Goal: Task Accomplishment & Management: Complete application form

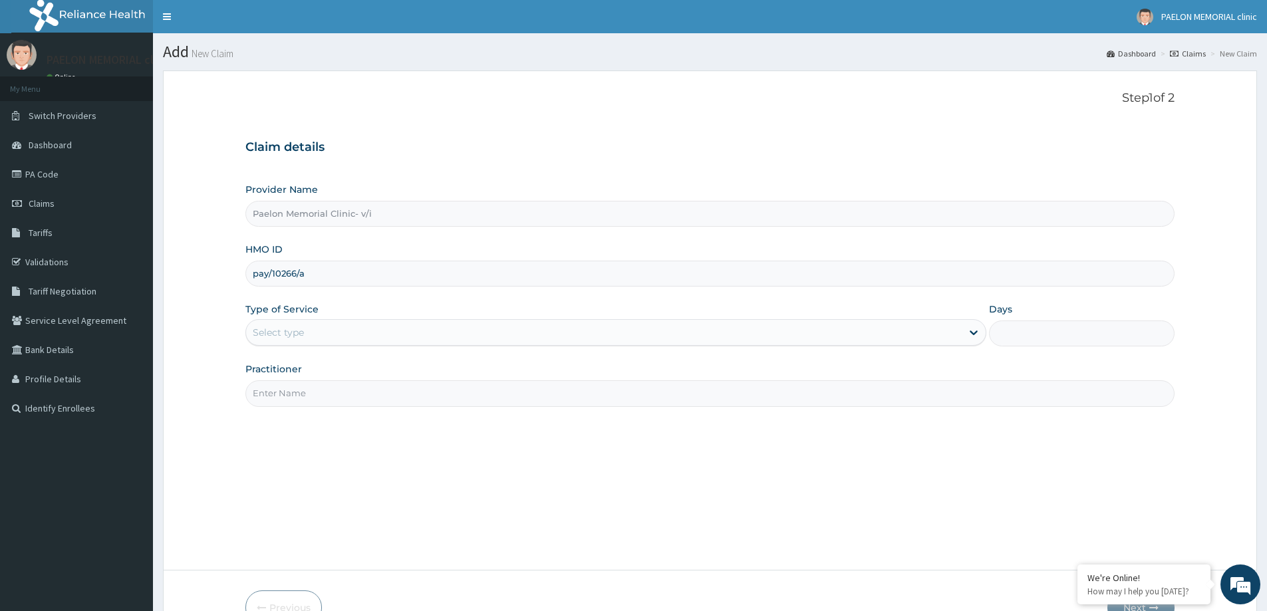
type input "pay/10266/a"
click at [320, 329] on div "Select type" at bounding box center [604, 332] width 716 height 21
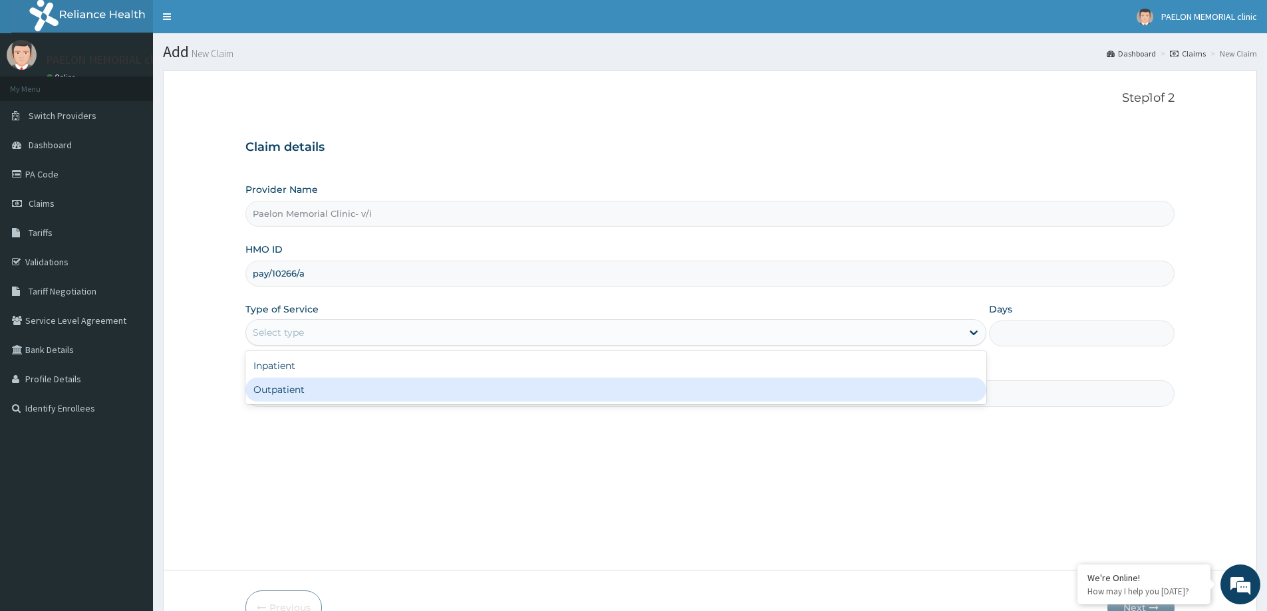
click at [290, 404] on div "Inpatient Outpatient" at bounding box center [615, 377] width 741 height 53
click at [303, 391] on div "Outpatient" at bounding box center [615, 390] width 741 height 24
type input "1"
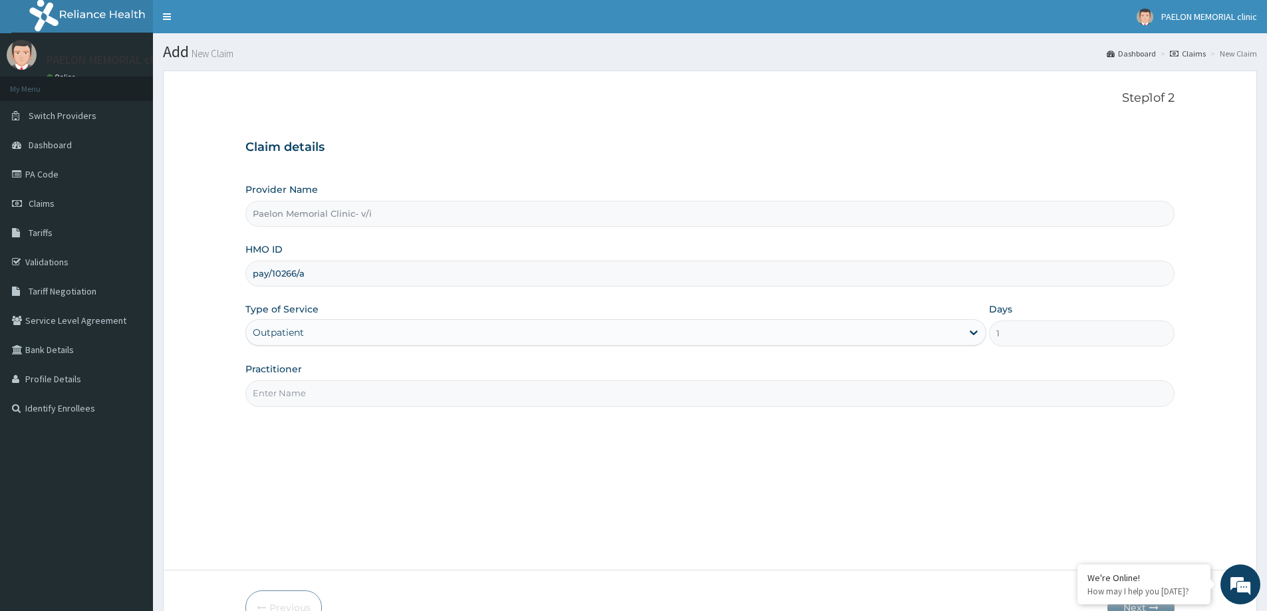
click at [319, 394] on input "Practitioner" at bounding box center [709, 393] width 929 height 26
type input "d"
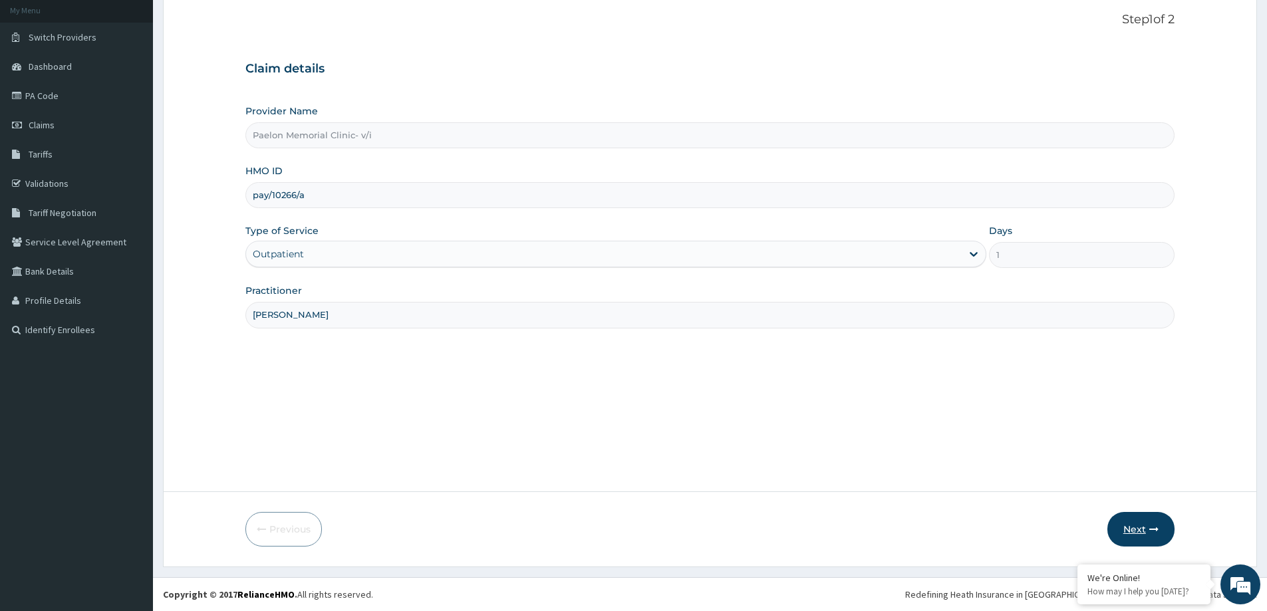
type input "[PERSON_NAME]"
click at [1136, 533] on button "Next" at bounding box center [1140, 529] width 67 height 35
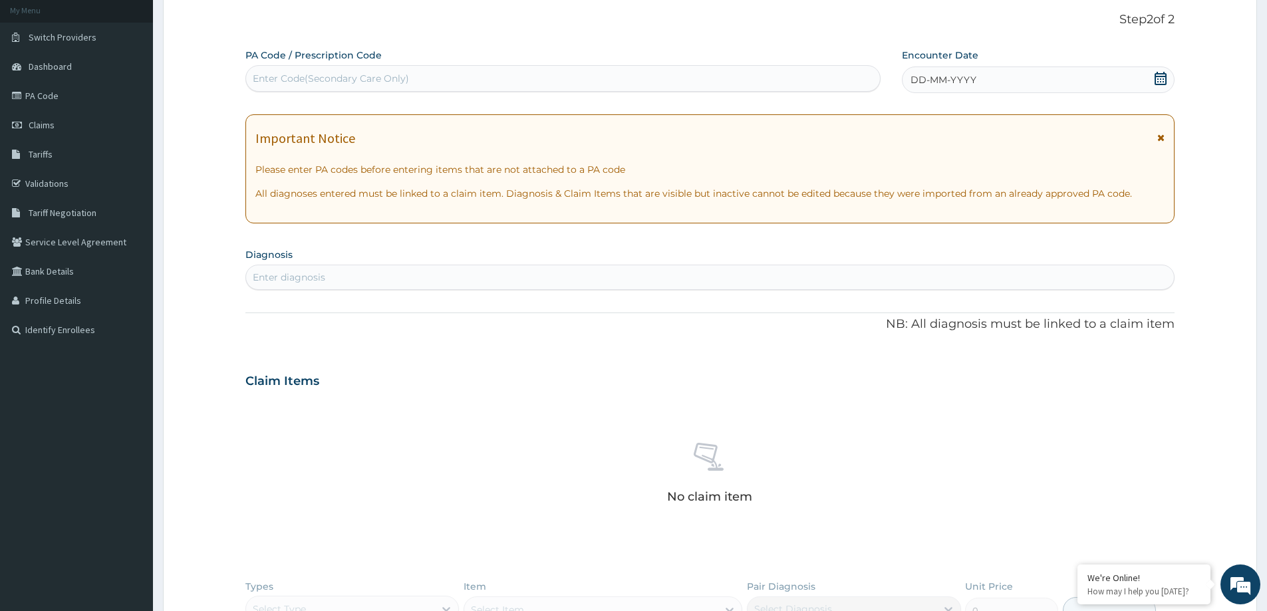
click at [595, 77] on div "Enter Code(Secondary Care Only)" at bounding box center [563, 78] width 634 height 21
paste input "PA/338F3A"
type input "PA/338F3A"
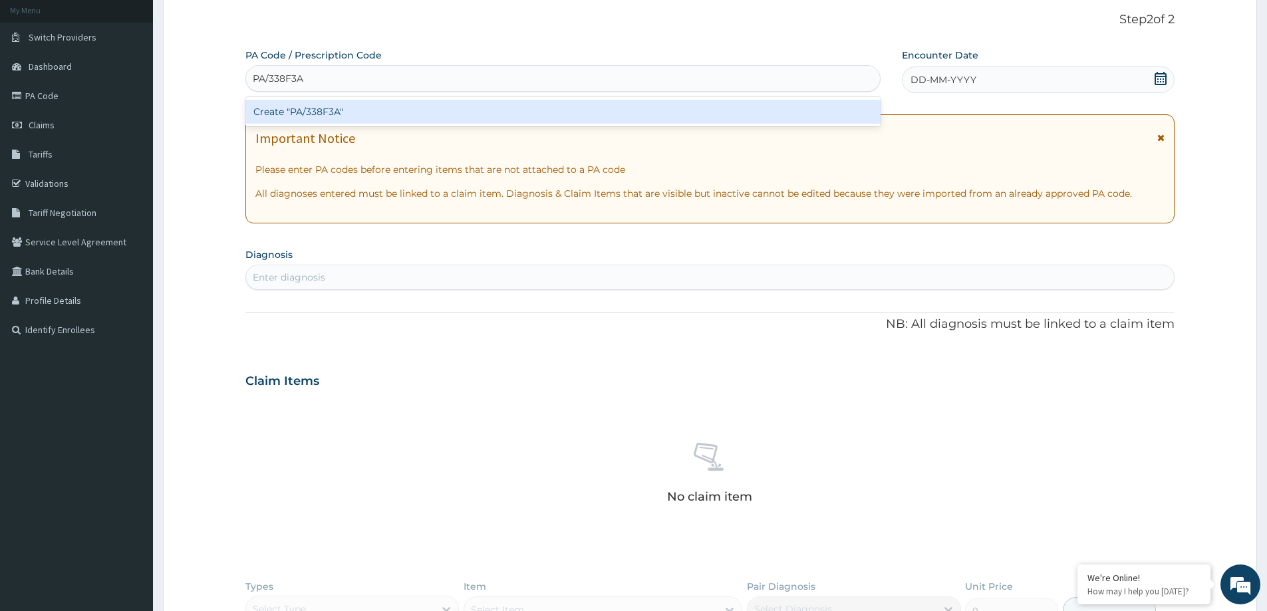
click at [577, 104] on div "Create "PA/338F3A"" at bounding box center [562, 112] width 635 height 24
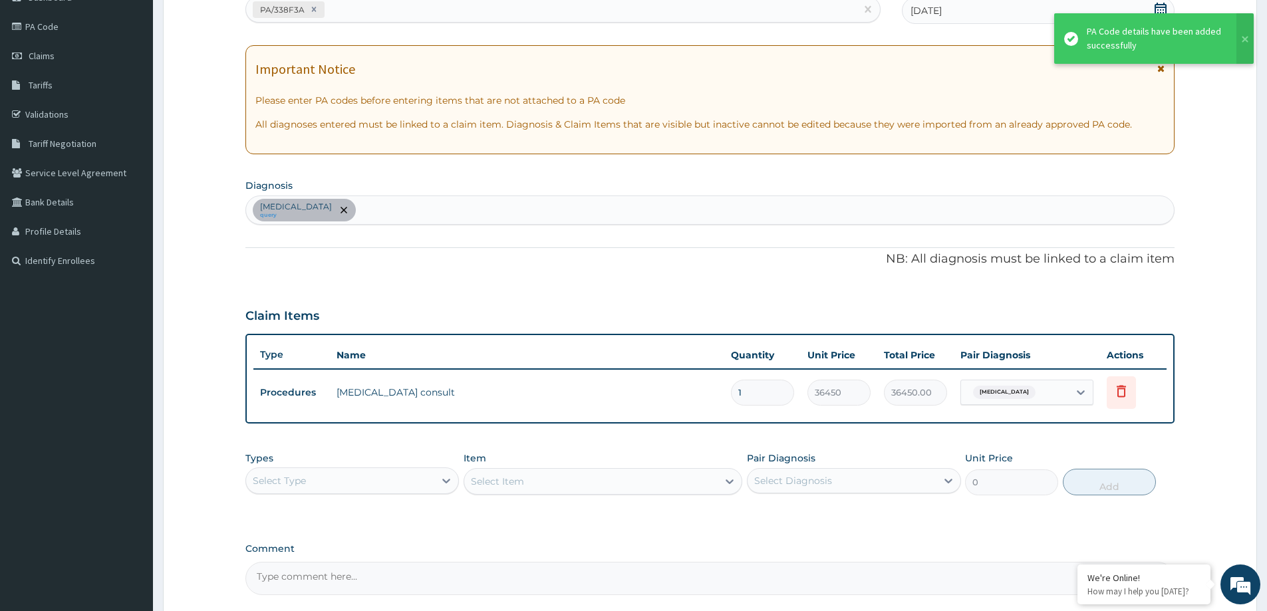
scroll to position [271, 0]
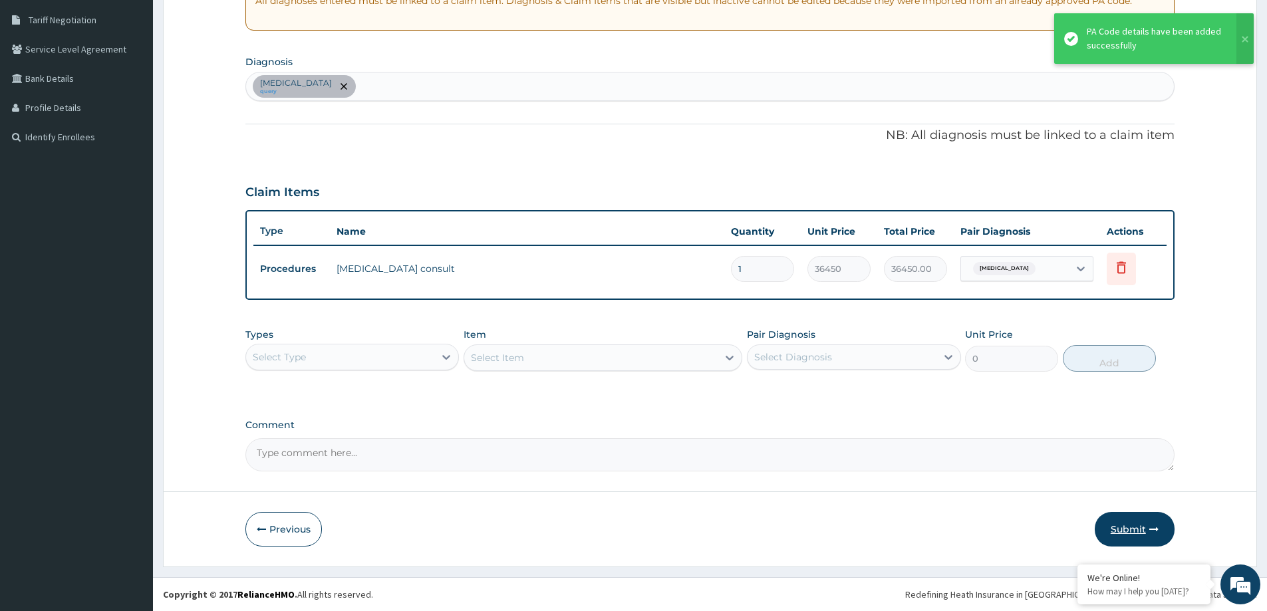
click at [1135, 529] on button "Submit" at bounding box center [1135, 529] width 80 height 35
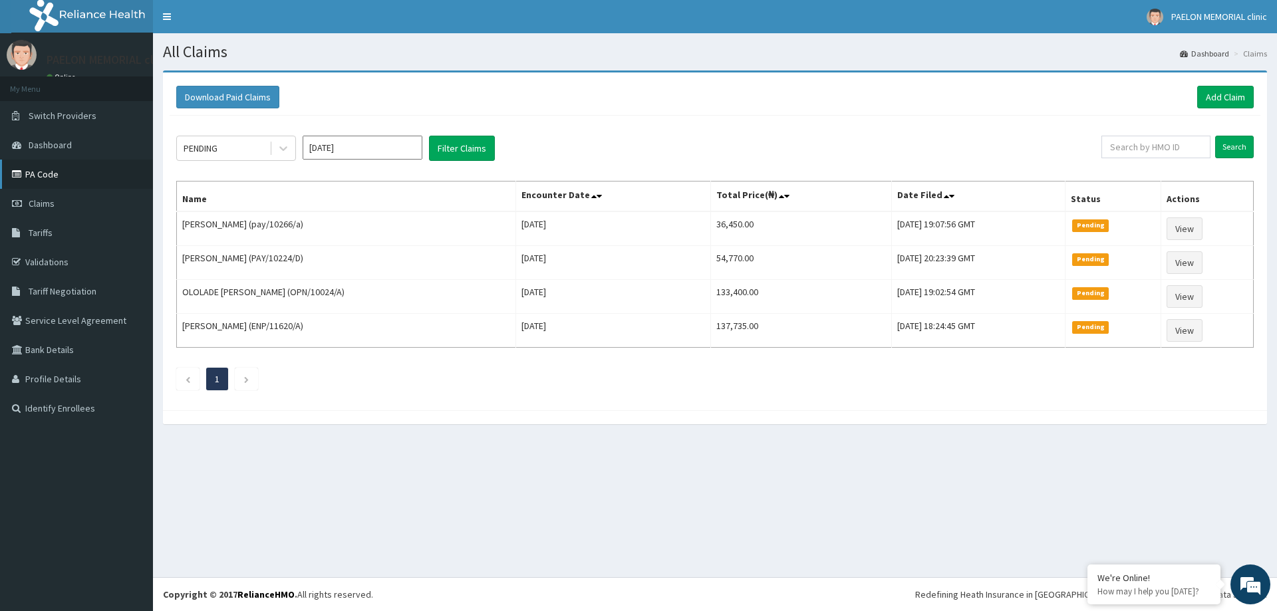
click at [99, 172] on link "PA Code" at bounding box center [76, 174] width 153 height 29
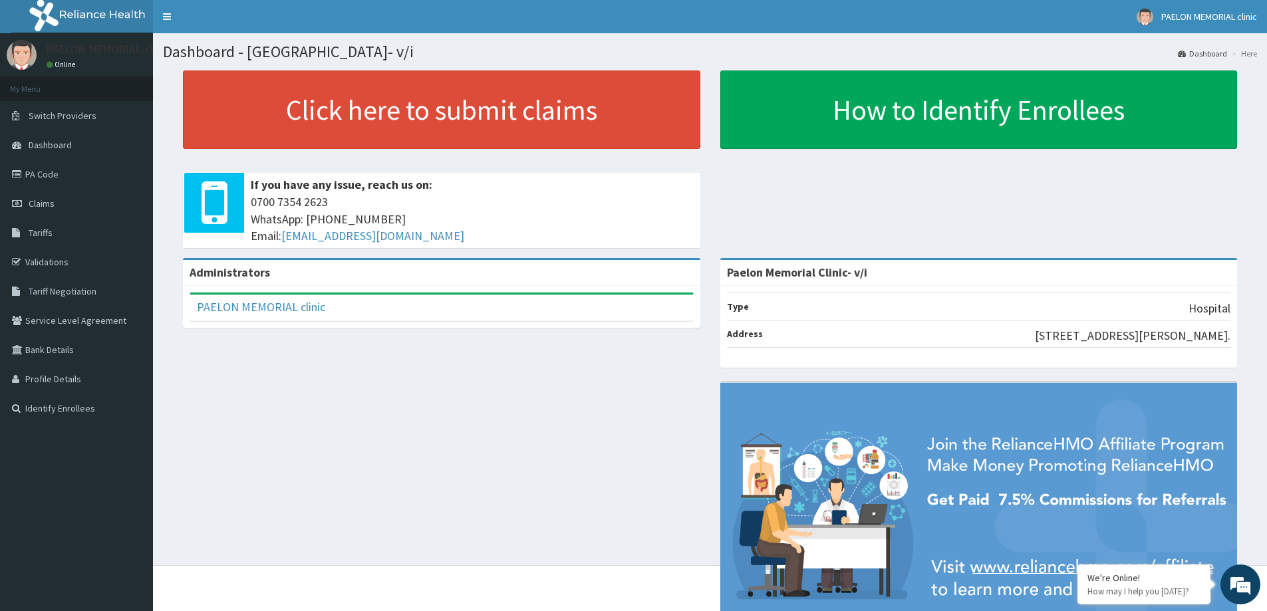
click at [46, 210] on link "Claims" at bounding box center [76, 203] width 153 height 29
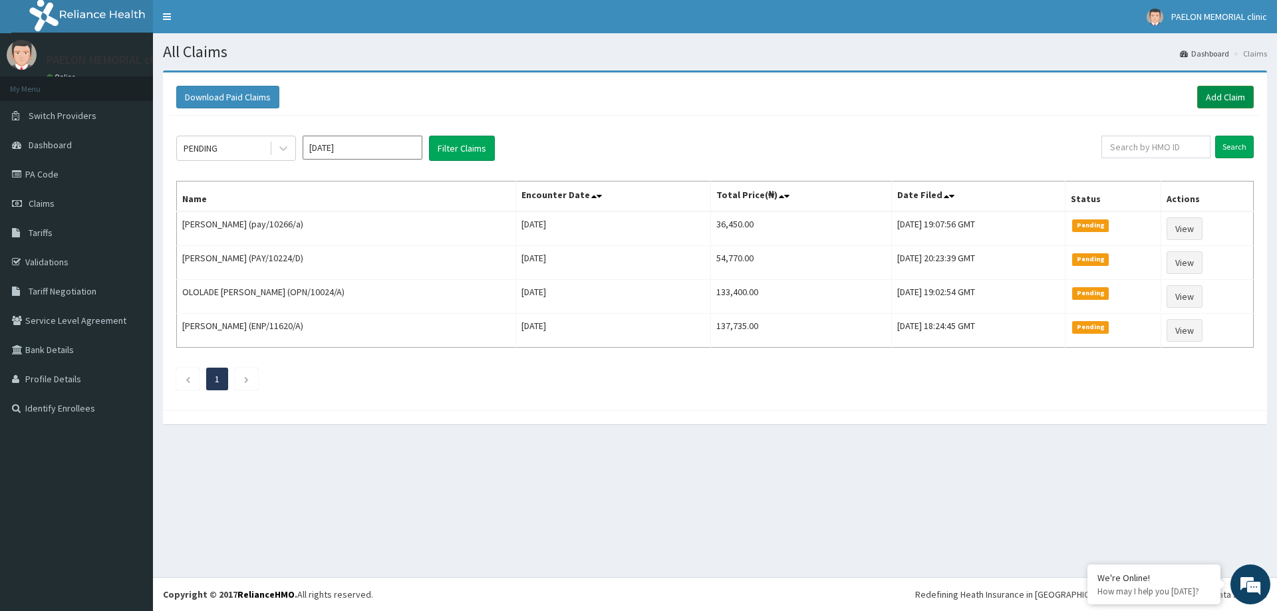
click at [1219, 95] on link "Add Claim" at bounding box center [1225, 97] width 57 height 23
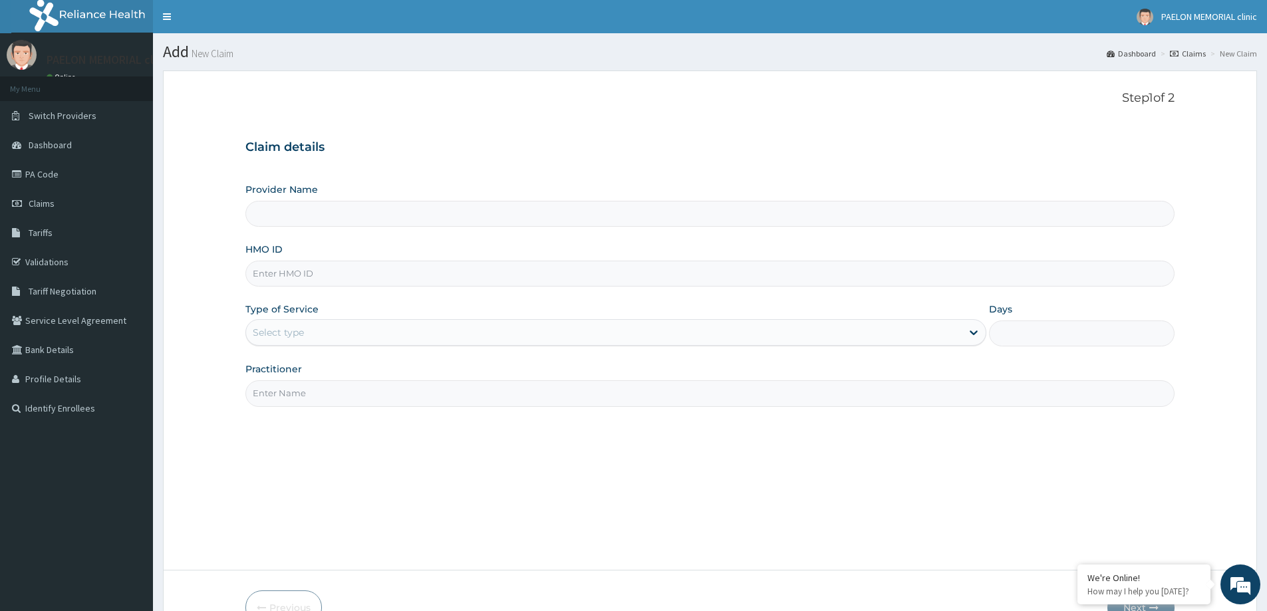
type input "Paelon Memorial Clinic- v/i"
click at [426, 277] on input "HMO ID" at bounding box center [709, 274] width 929 height 26
paste input "GTB/10419/A"
type input "GTB/10419/A"
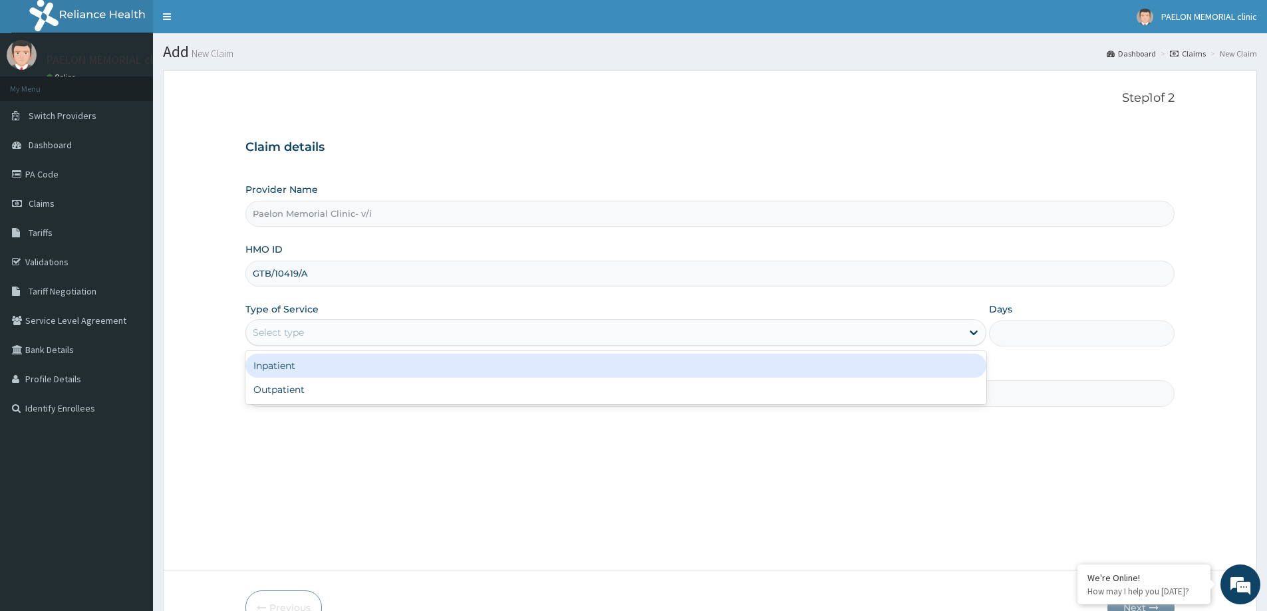
click at [364, 323] on div "Select type" at bounding box center [604, 332] width 716 height 21
click at [321, 365] on div "Inpatient" at bounding box center [615, 366] width 741 height 24
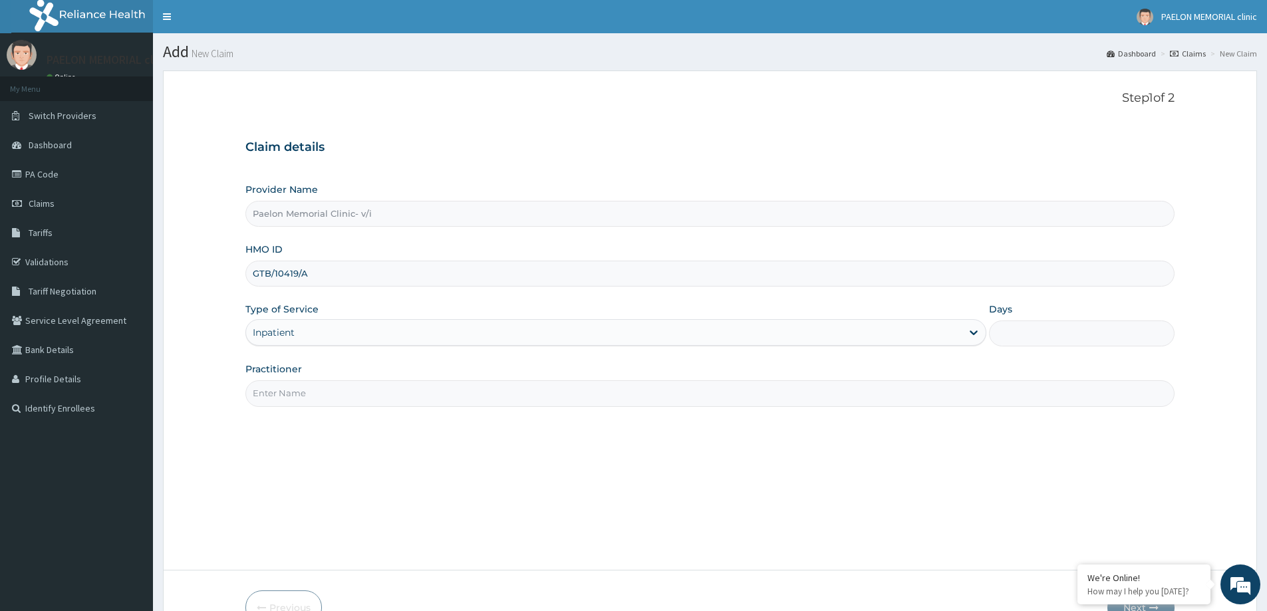
click at [1048, 333] on input "Days" at bounding box center [1082, 334] width 186 height 26
type input "2"
click at [773, 398] on input "Practitioner" at bounding box center [709, 393] width 929 height 26
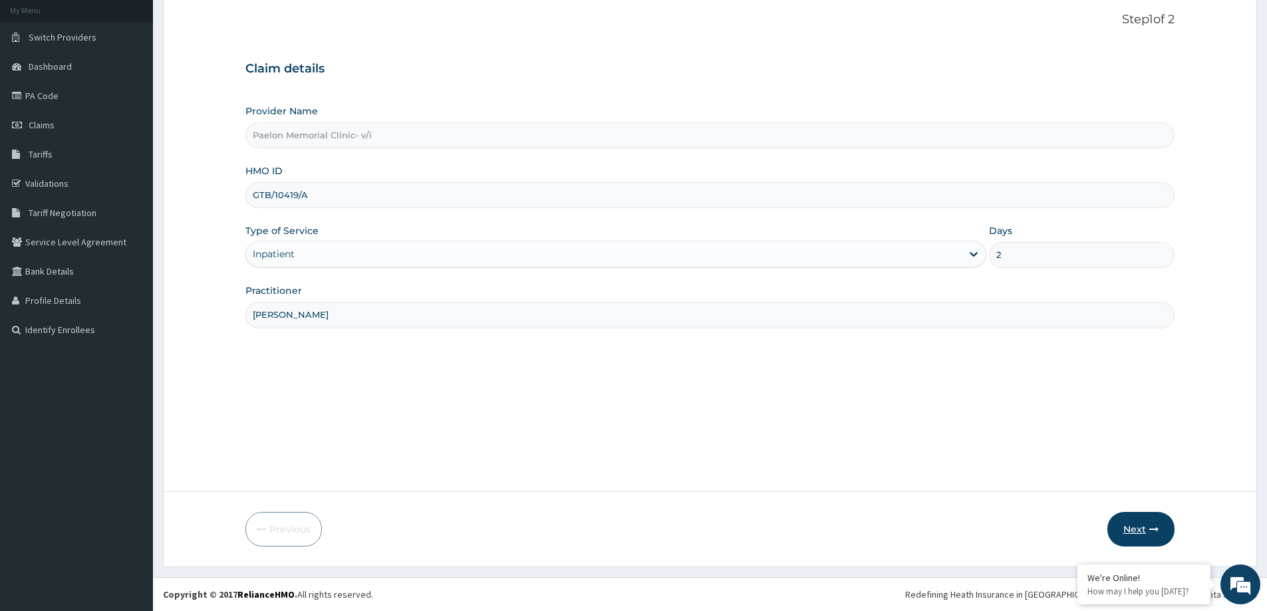
type input "[PERSON_NAME]"
click at [1133, 521] on button "Next" at bounding box center [1140, 529] width 67 height 35
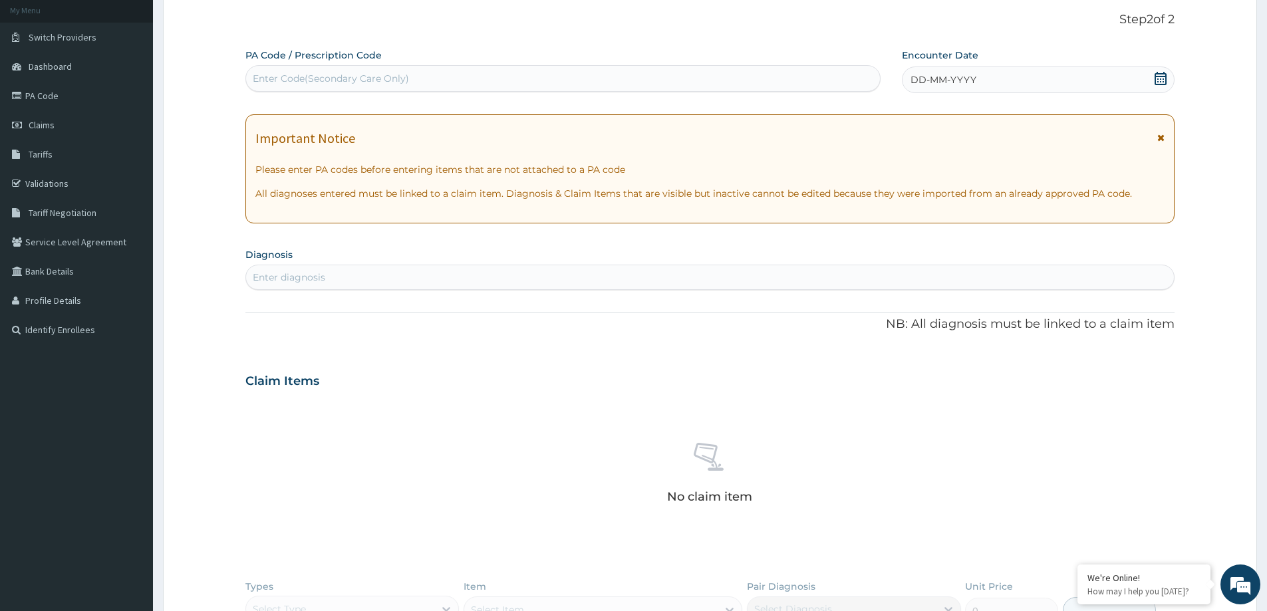
click at [512, 80] on div "Enter Code(Secondary Care Only)" at bounding box center [563, 78] width 634 height 21
paste input "PA/D12256"
type input "PA/D12256"
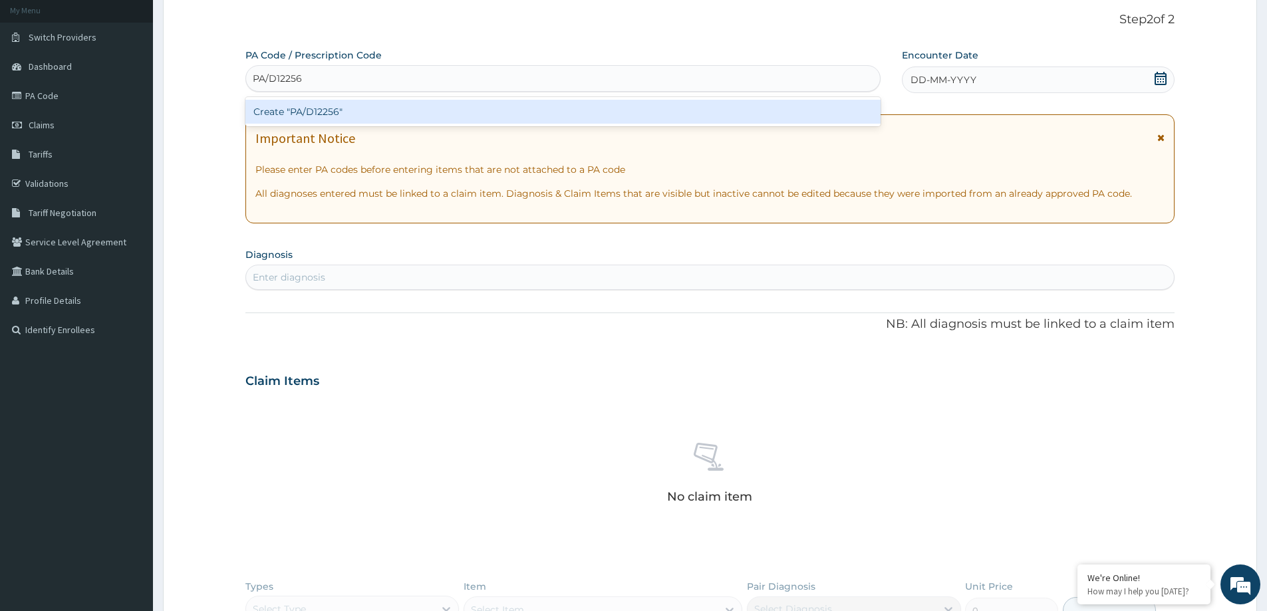
click at [505, 103] on div "Create "PA/D12256"" at bounding box center [562, 112] width 635 height 24
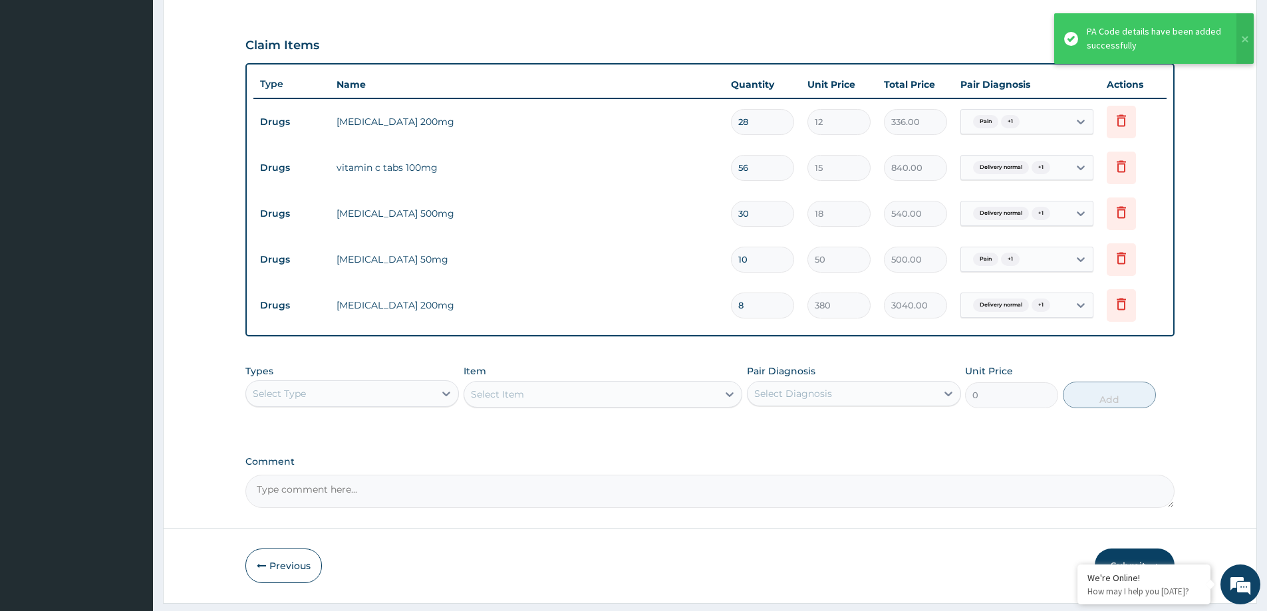
scroll to position [86, 0]
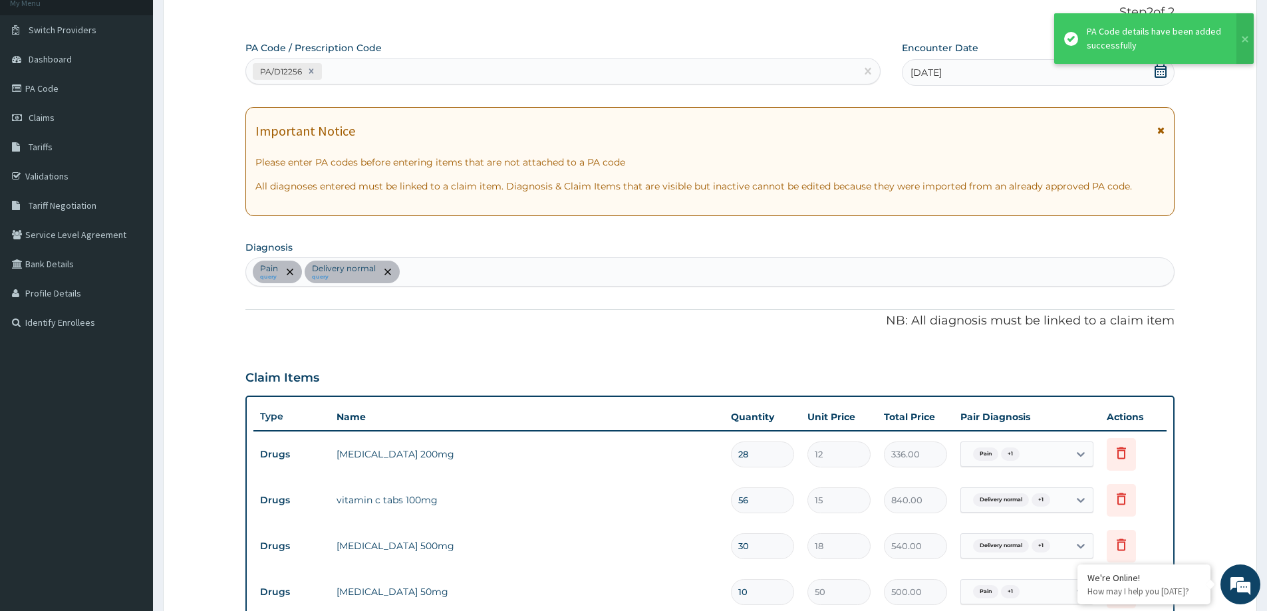
click at [585, 74] on div "PA/D12256" at bounding box center [551, 72] width 610 height 22
paste input "PA/44A2E5"
type input "PA/44A2E5"
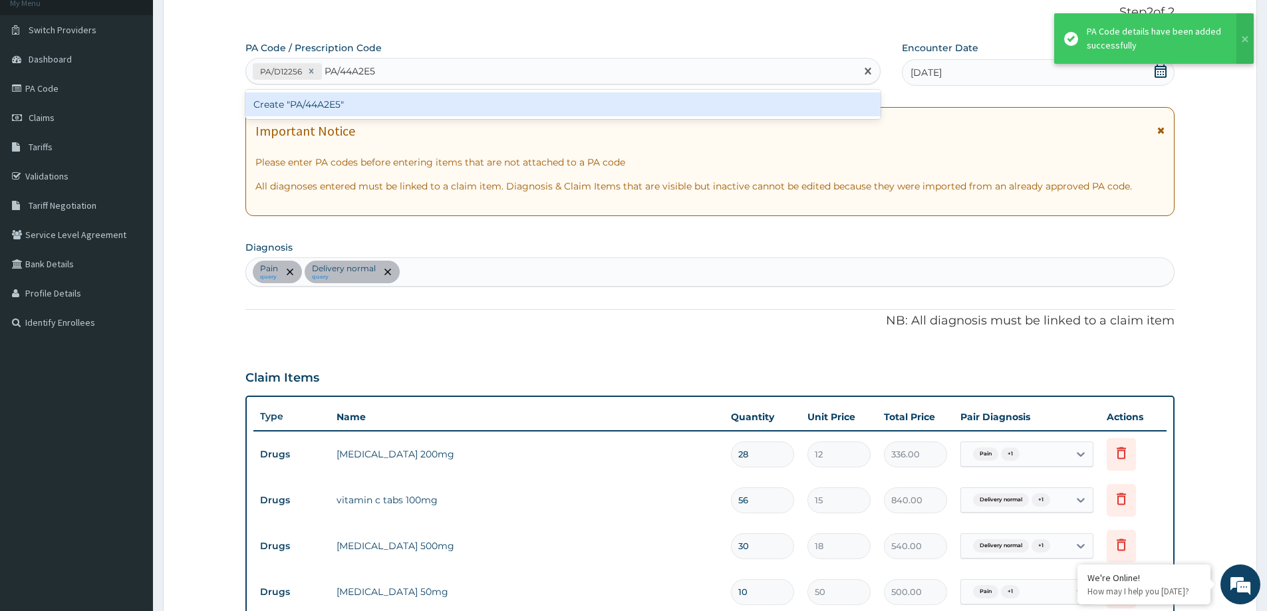
click at [567, 95] on div "Create "PA/44A2E5"" at bounding box center [562, 104] width 635 height 24
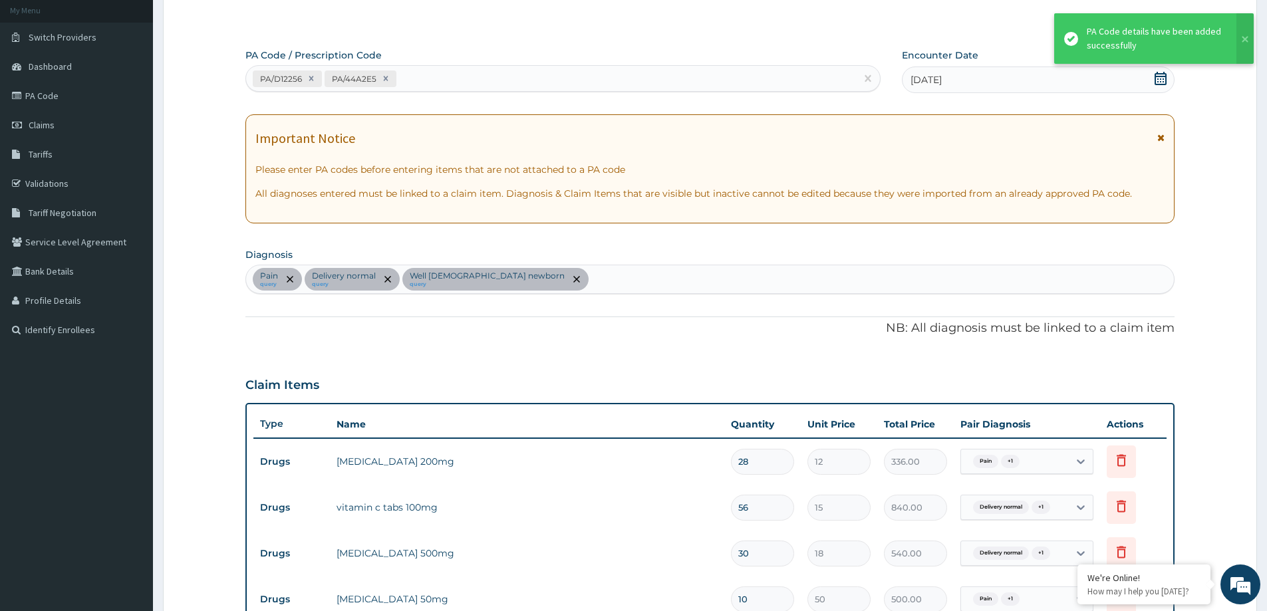
scroll to position [24, 0]
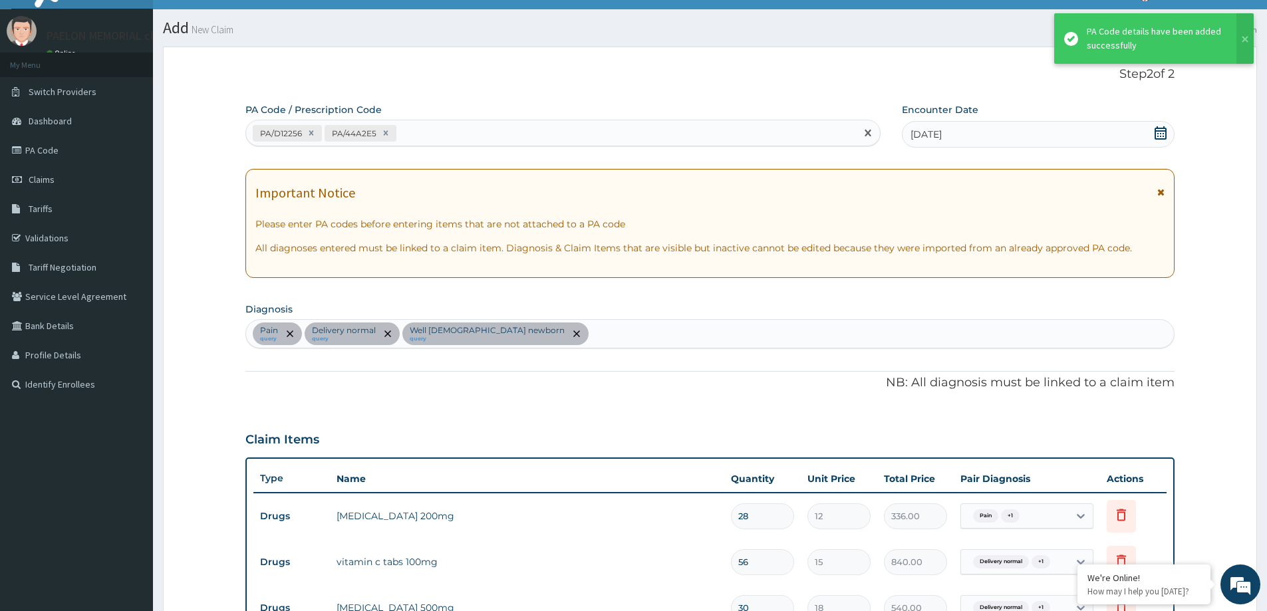
click at [490, 128] on div "PA/D12256 PA/44A2E5" at bounding box center [551, 133] width 610 height 22
paste input "PA/AC3767"
type input "PA/AC3767"
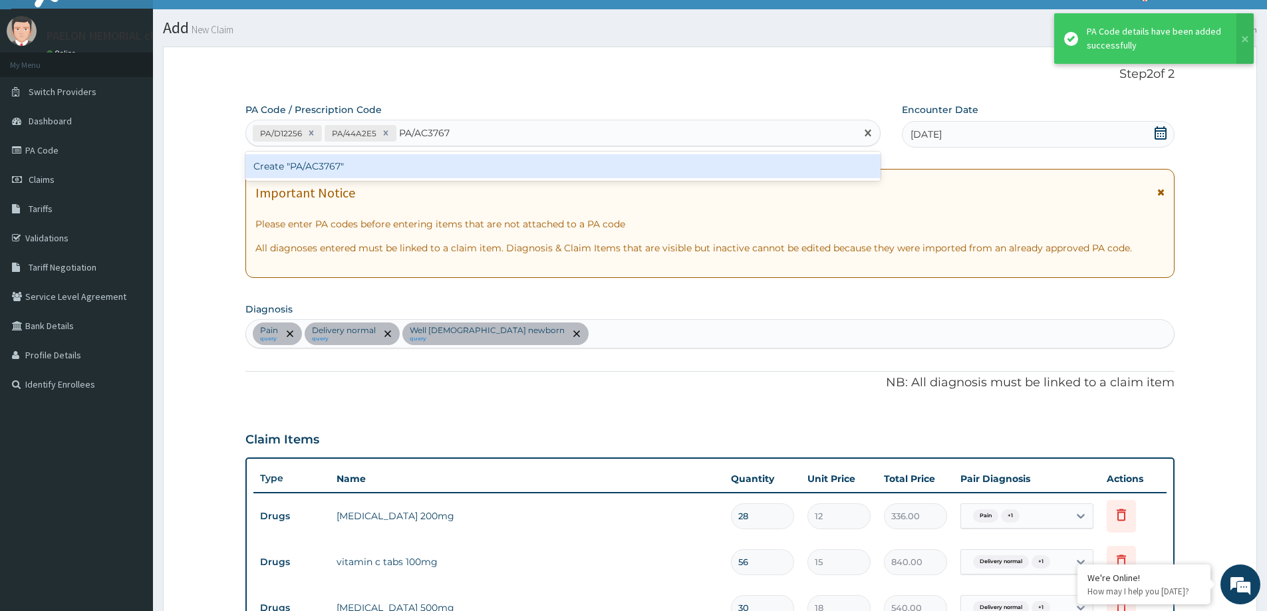
click at [476, 168] on div "Create "PA/AC3767"" at bounding box center [562, 166] width 635 height 24
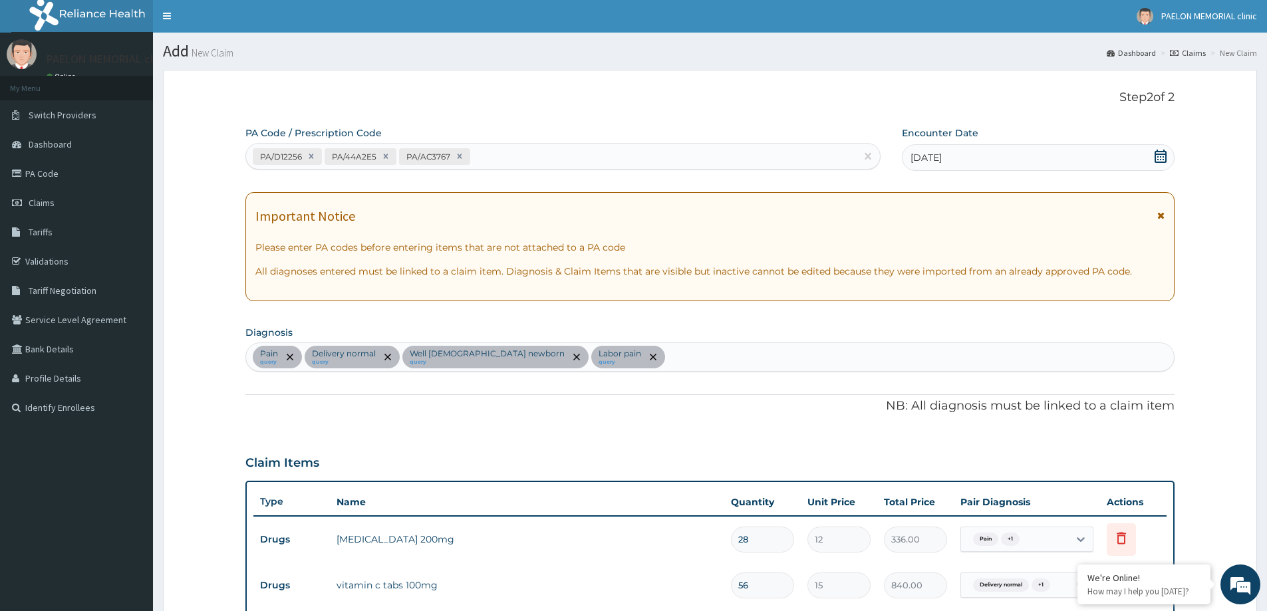
scroll to position [0, 0]
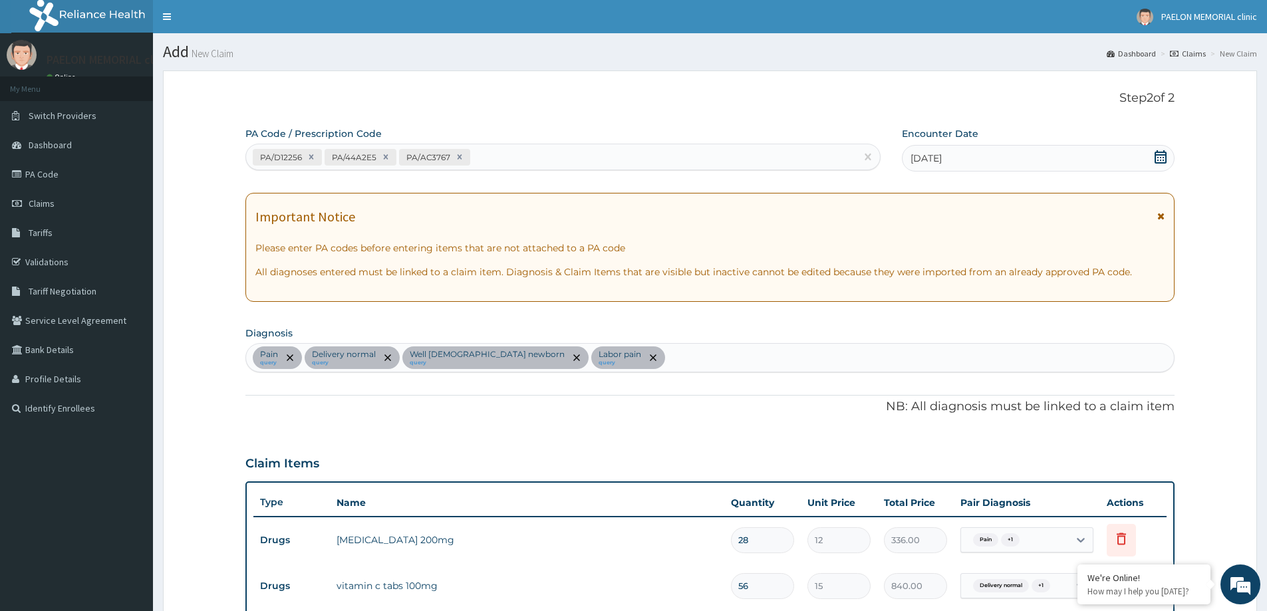
click at [585, 160] on div "PA/D12256 PA/44A2E5 PA/AC3767" at bounding box center [551, 157] width 610 height 22
paste input "PA/F27358"
type input "PA/F27358"
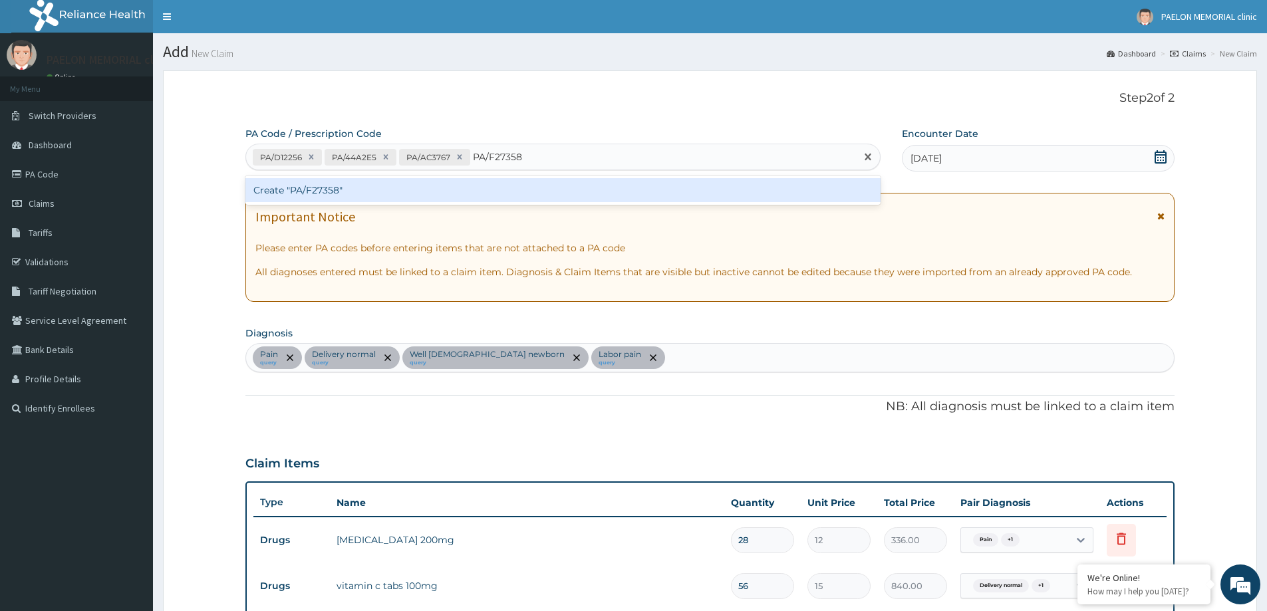
click at [597, 184] on div "Create "PA/F27358"" at bounding box center [562, 190] width 635 height 24
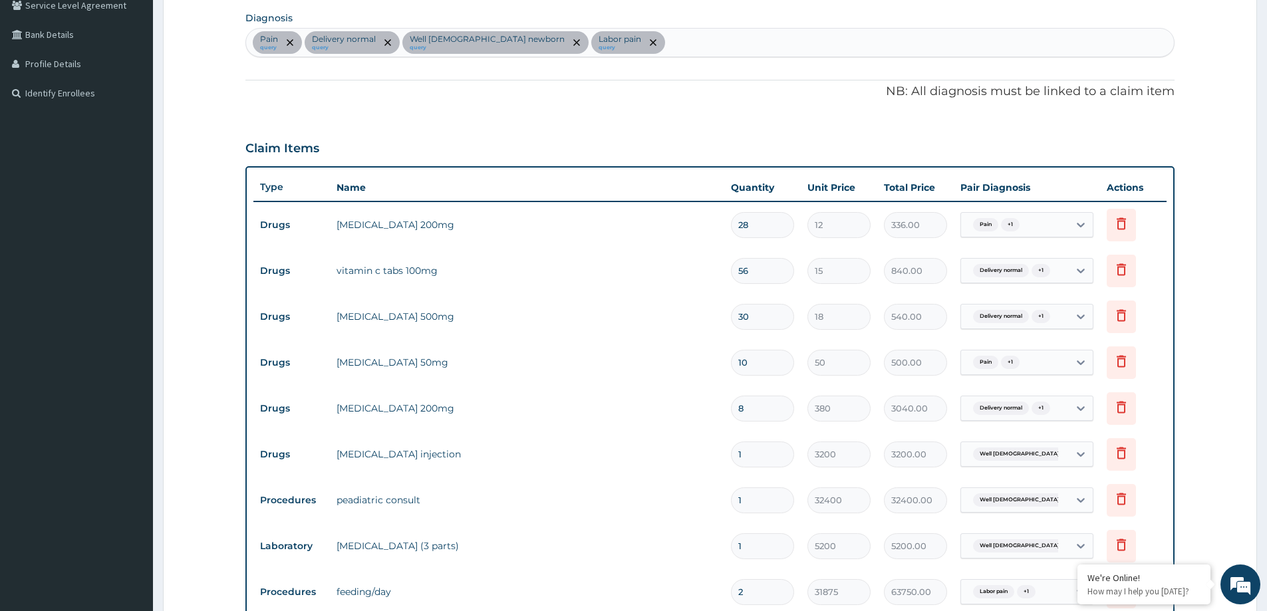
scroll to position [104, 0]
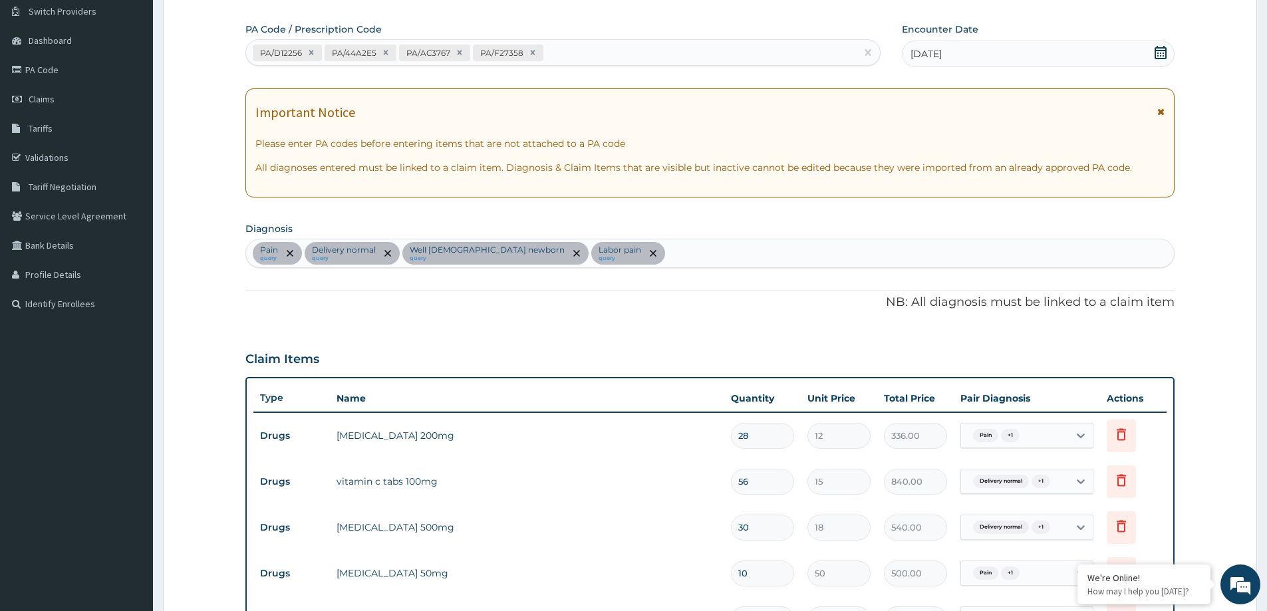
click at [619, 54] on div "PA/D12256 PA/44A2E5 PA/AC3767 PA/F27358" at bounding box center [551, 53] width 610 height 22
paste input "PA/5DE56A"
type input "PA/5DE56A"
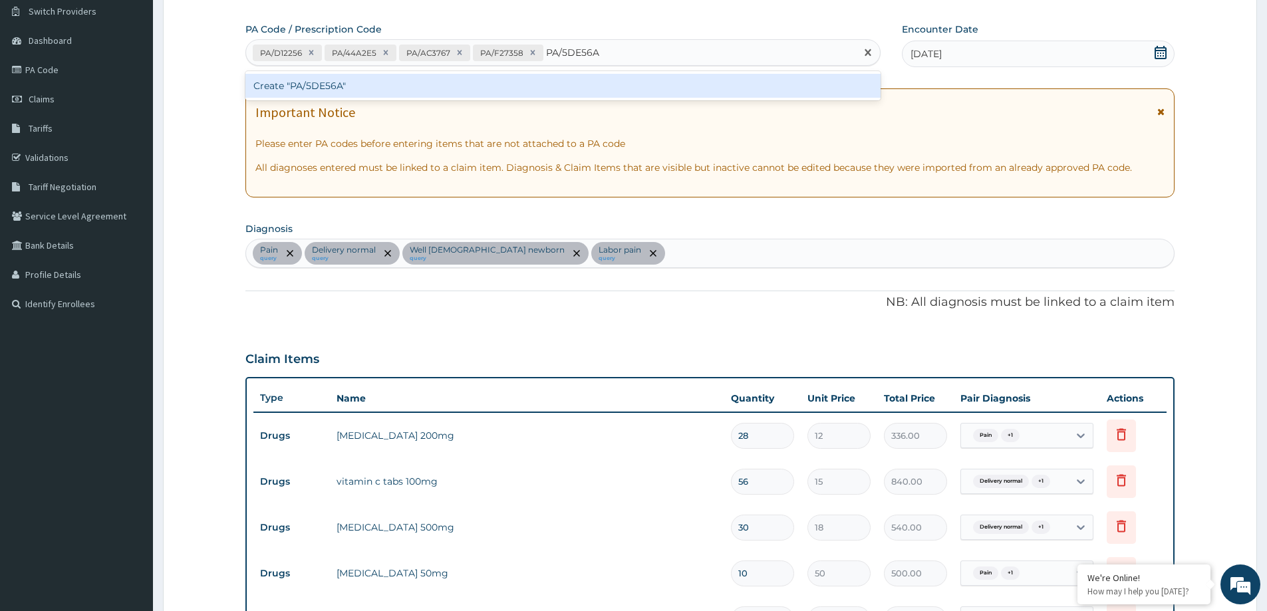
click at [612, 85] on div "Create "PA/5DE56A"" at bounding box center [562, 86] width 635 height 24
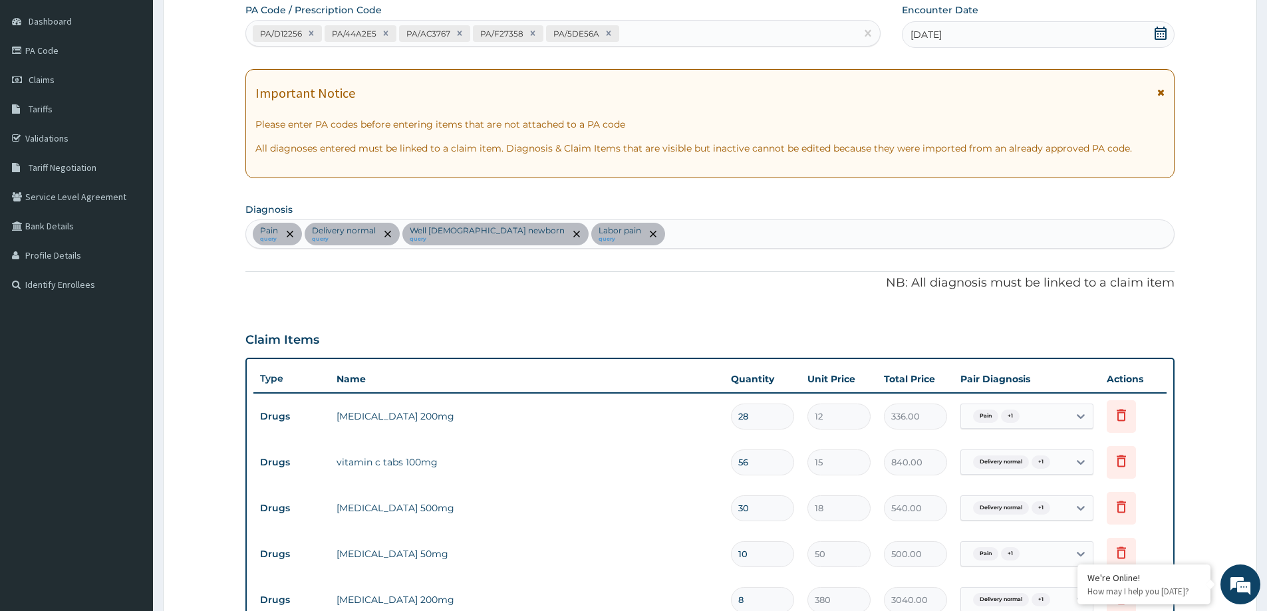
scroll to position [0, 0]
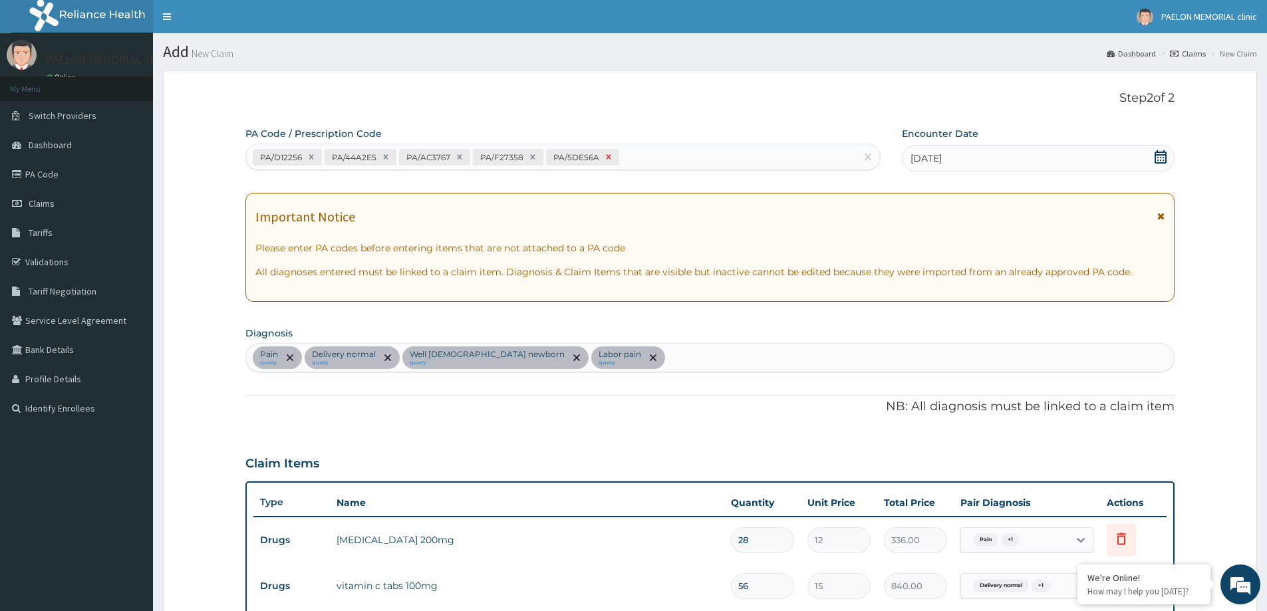
click at [607, 158] on icon at bounding box center [609, 157] width 5 height 5
type input "1"
type input "5200.00"
type input "2"
type input "63750.00"
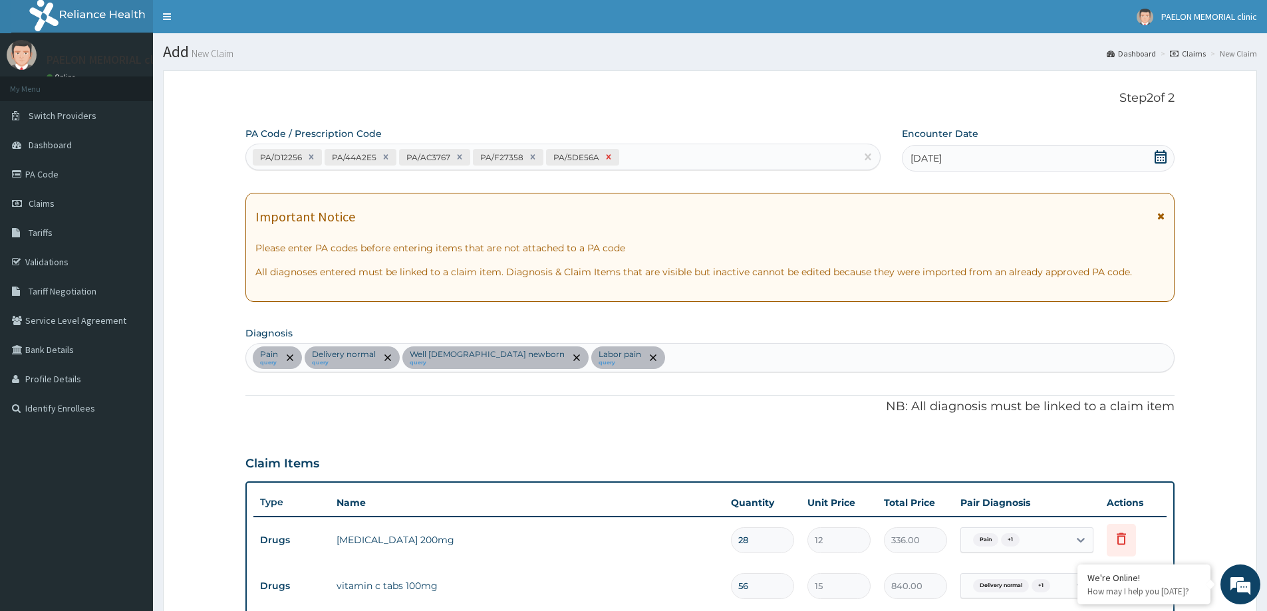
type input "1"
type input "24097.50"
type input "1"
type input "15255.00"
type input "1"
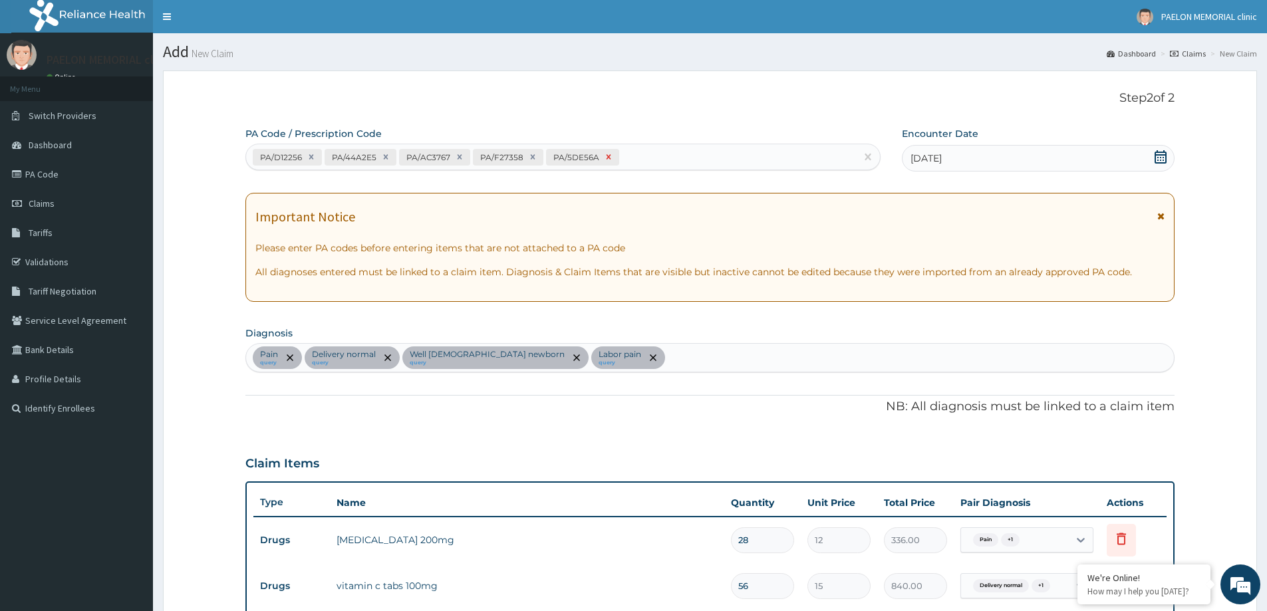
type input "36450.00"
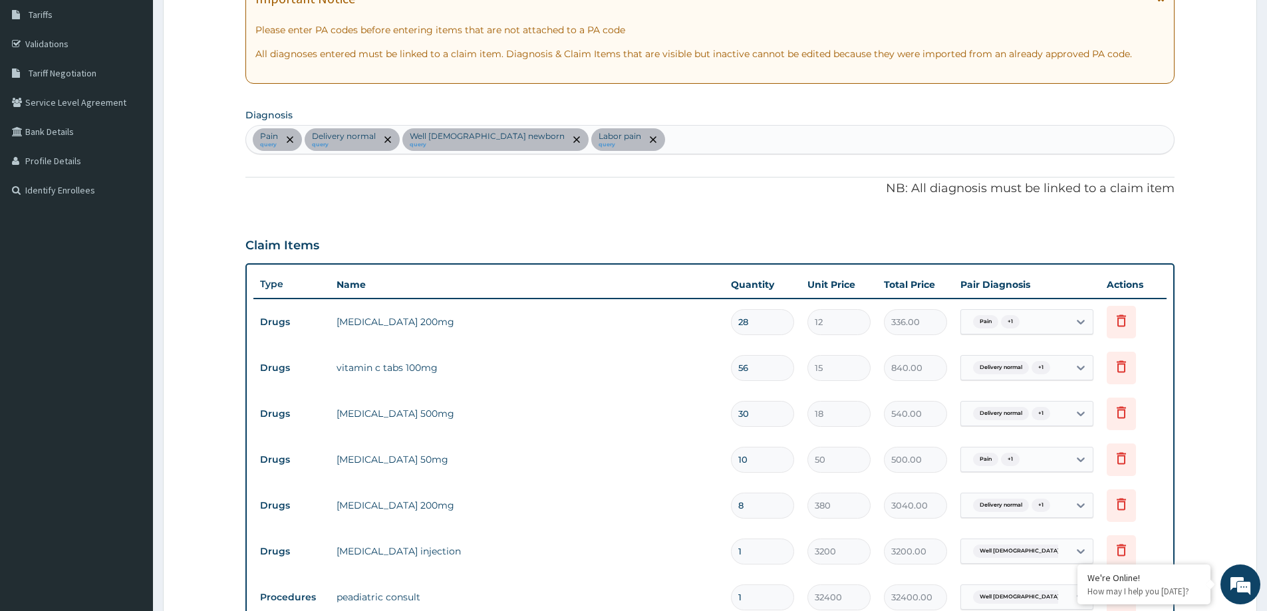
scroll to position [104, 0]
